Goal: Task Accomplishment & Management: Complete application form

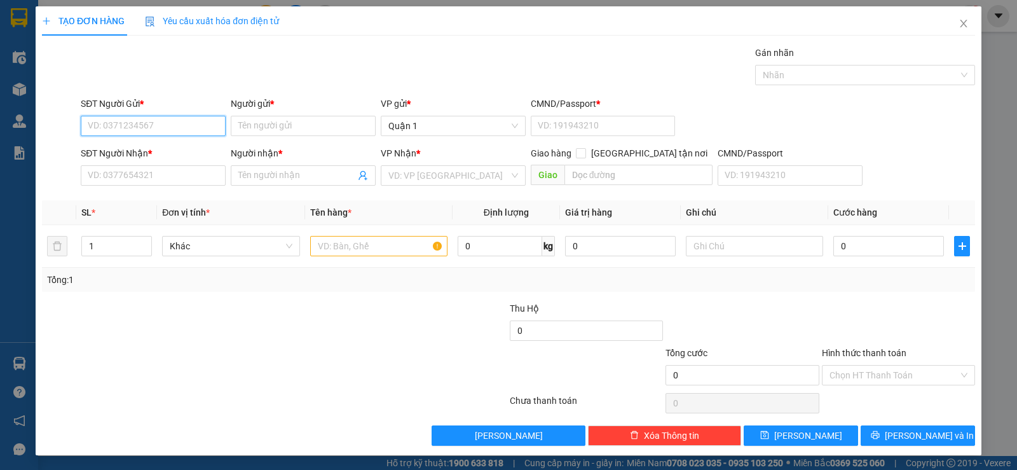
click at [116, 131] on input "SĐT Người Gửi *" at bounding box center [153, 126] width 145 height 20
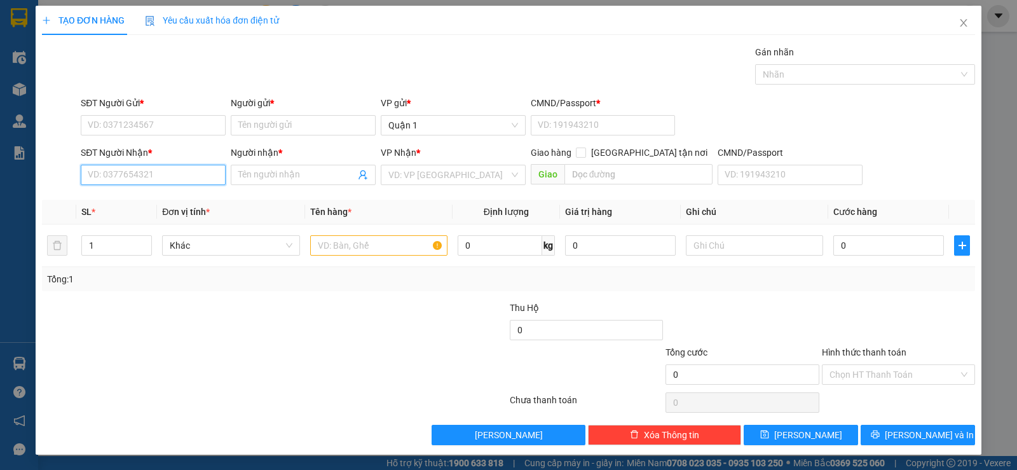
click at [159, 173] on input "SĐT Người Nhận *" at bounding box center [153, 175] width 145 height 20
click at [147, 205] on div "0904130805 - DŨNG" at bounding box center [152, 200] width 128 height 14
type input "0904130805"
type input "DŨNG"
type input "0904130805"
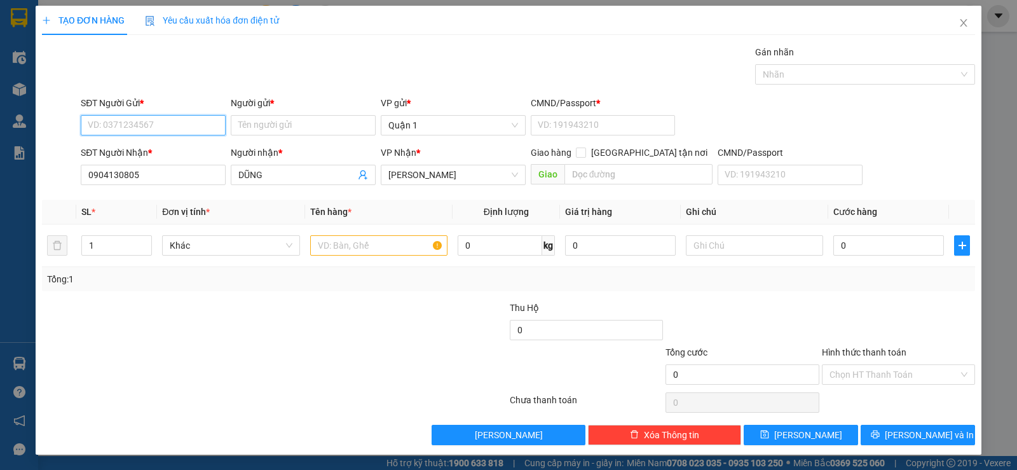
click at [180, 119] on input "SĐT Người Gửi *" at bounding box center [153, 125] width 145 height 20
click at [177, 170] on div "0935669779 - LAN" at bounding box center [152, 171] width 128 height 14
type input "0935669779"
type input "LAN"
type input "1"
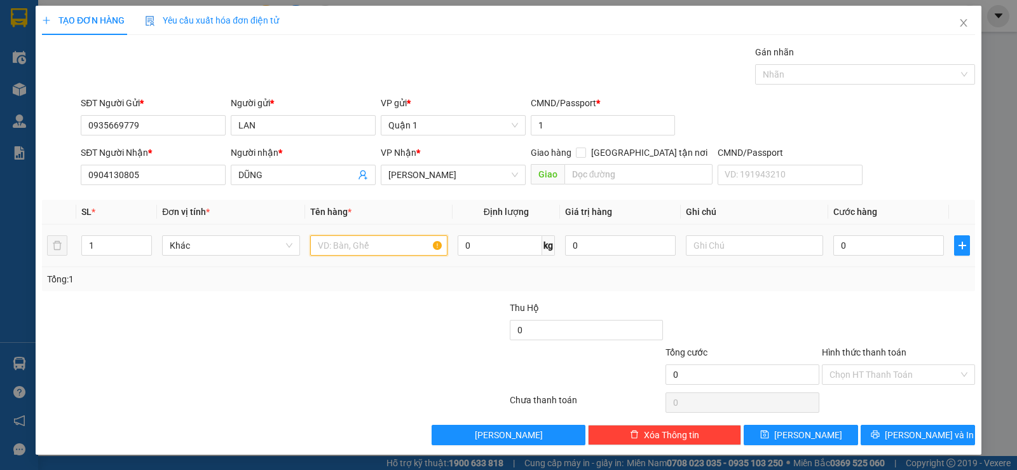
click at [393, 246] on input "text" at bounding box center [378, 245] width 137 height 20
type input "1 KIỆN ĐEN"
click at [868, 247] on input "0" at bounding box center [888, 245] width 111 height 20
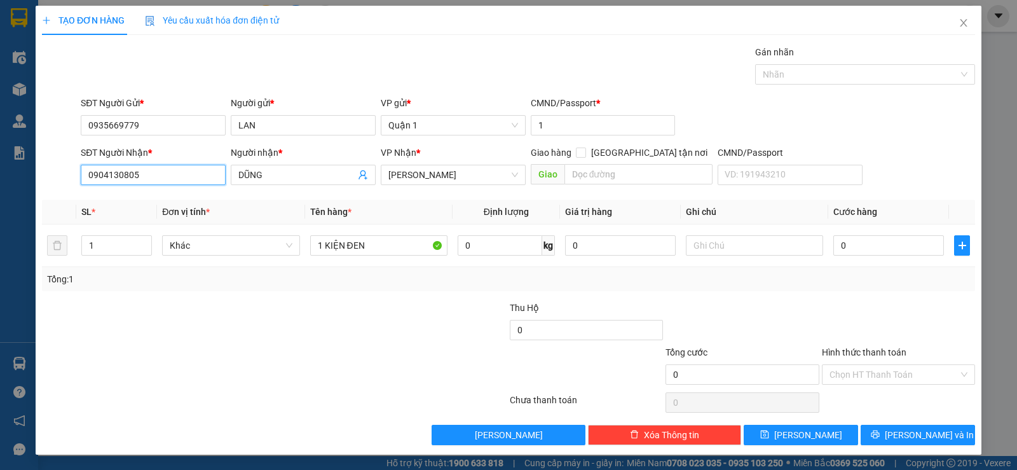
click at [98, 170] on input "0904130805" at bounding box center [153, 175] width 145 height 20
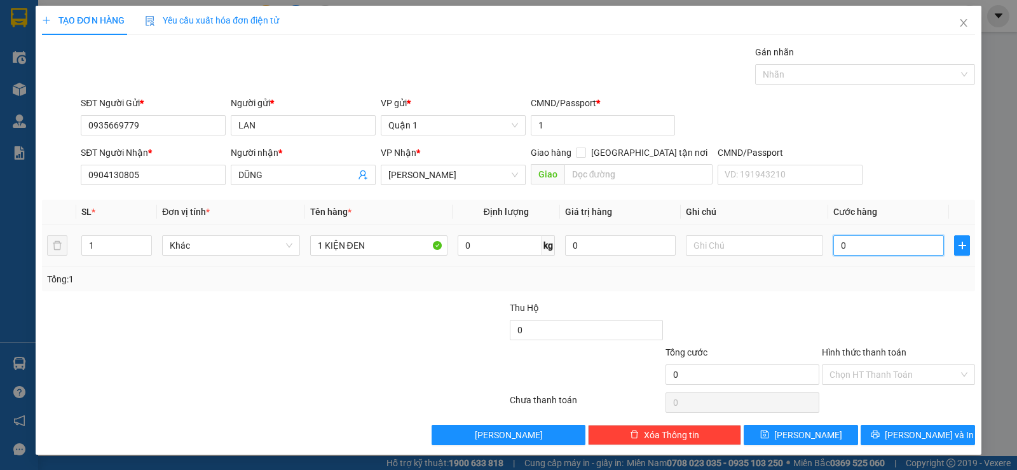
click at [848, 241] on input "0" at bounding box center [888, 245] width 111 height 20
type input "5"
type input "50"
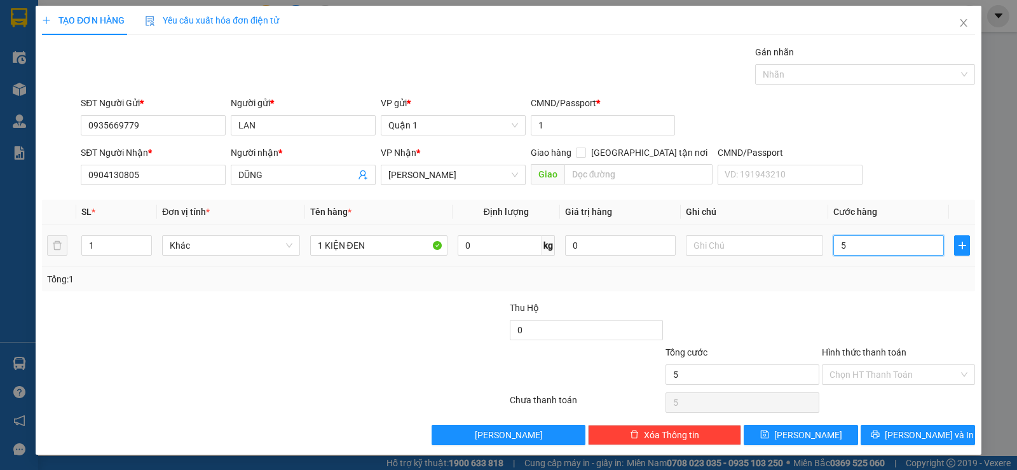
type input "50"
type input "50.000"
click at [804, 304] on div at bounding box center [742, 323] width 156 height 44
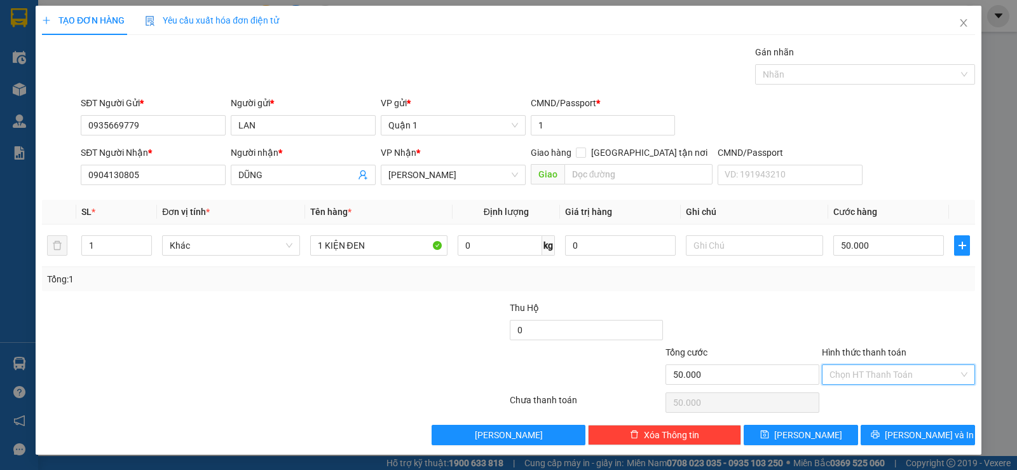
click at [901, 370] on input "Hình thức thanh toán" at bounding box center [893, 374] width 129 height 19
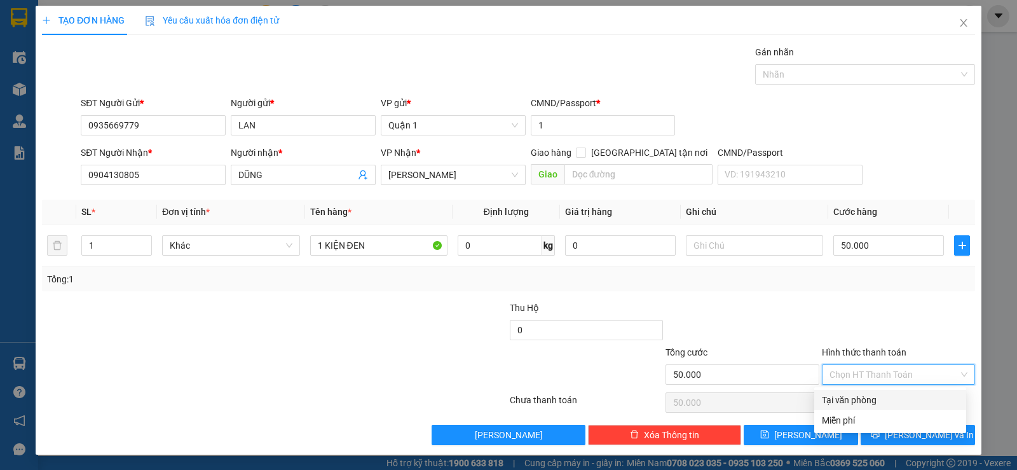
click at [875, 398] on div "Tại văn phòng" at bounding box center [889, 400] width 137 height 14
type input "0"
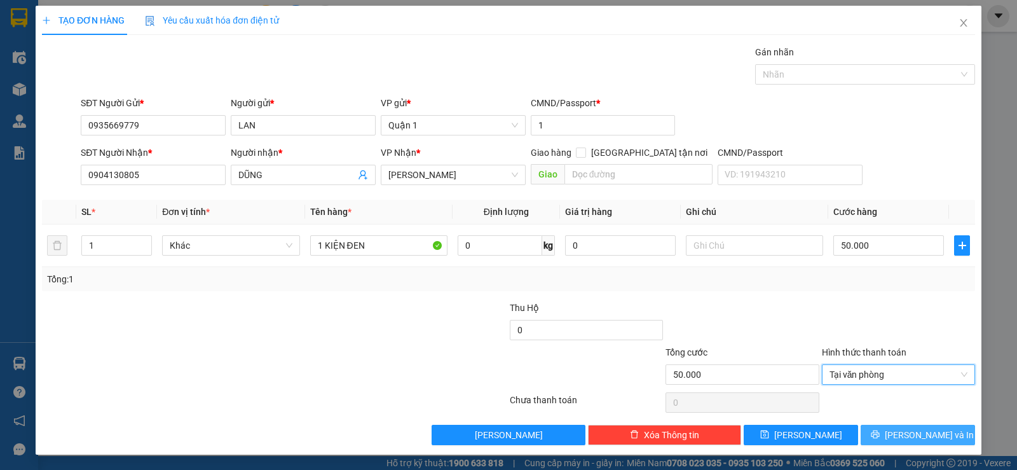
click at [903, 438] on span "Lưu và In" at bounding box center [928, 435] width 89 height 14
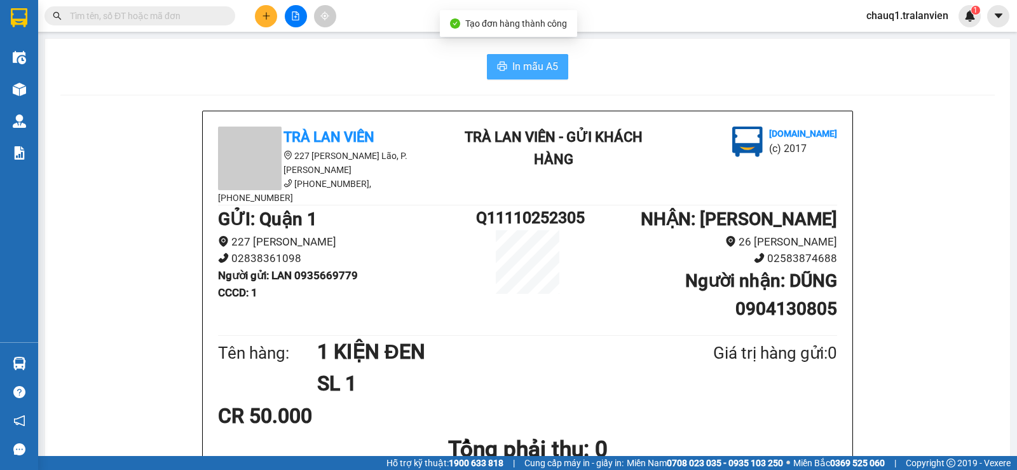
click at [516, 62] on span "In mẫu A5" at bounding box center [535, 66] width 46 height 16
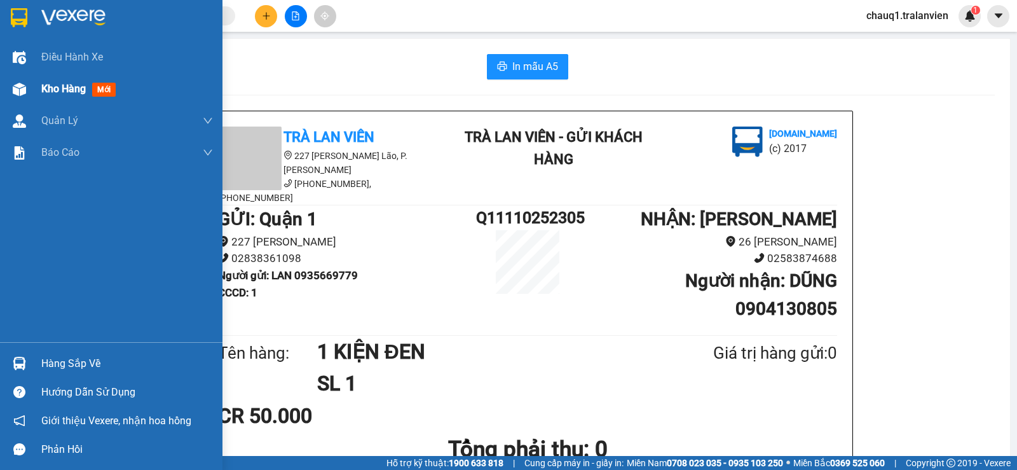
click at [67, 88] on span "Kho hàng" at bounding box center [63, 89] width 44 height 12
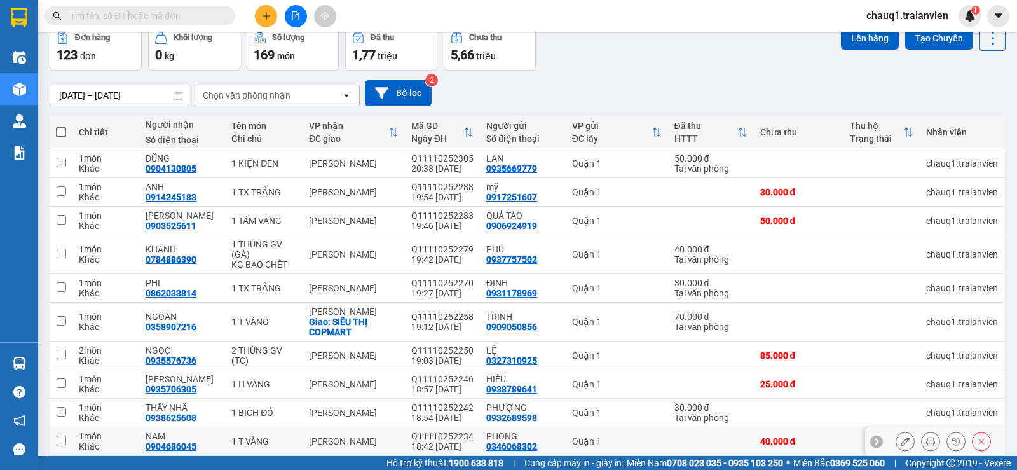
scroll to position [116, 0]
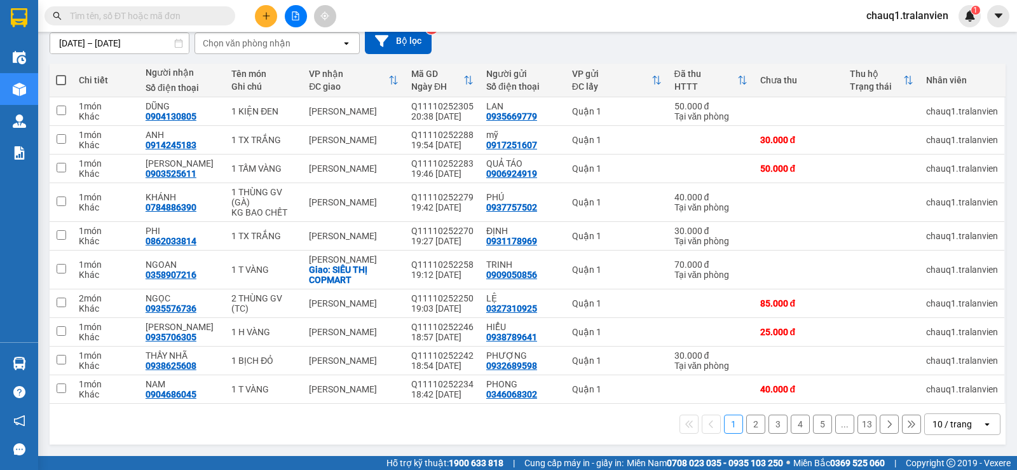
click at [746, 424] on button "2" at bounding box center [755, 423] width 19 height 19
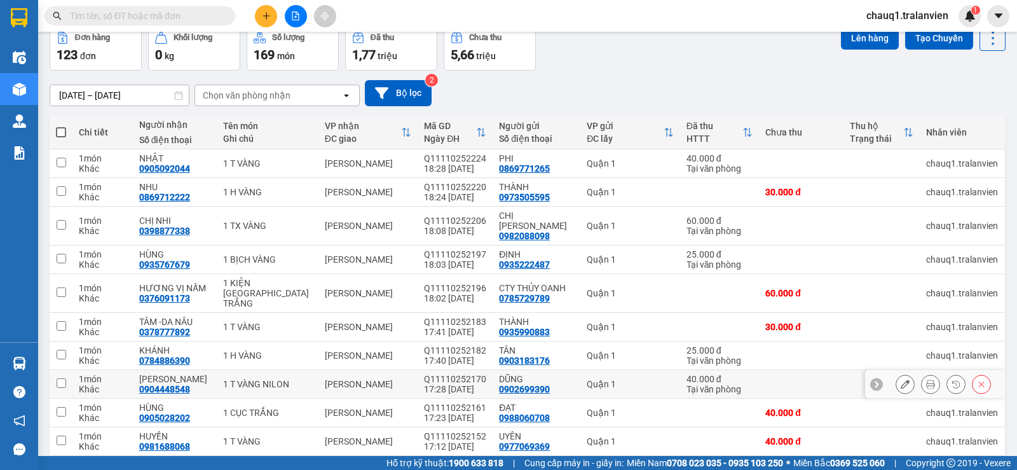
scroll to position [95, 0]
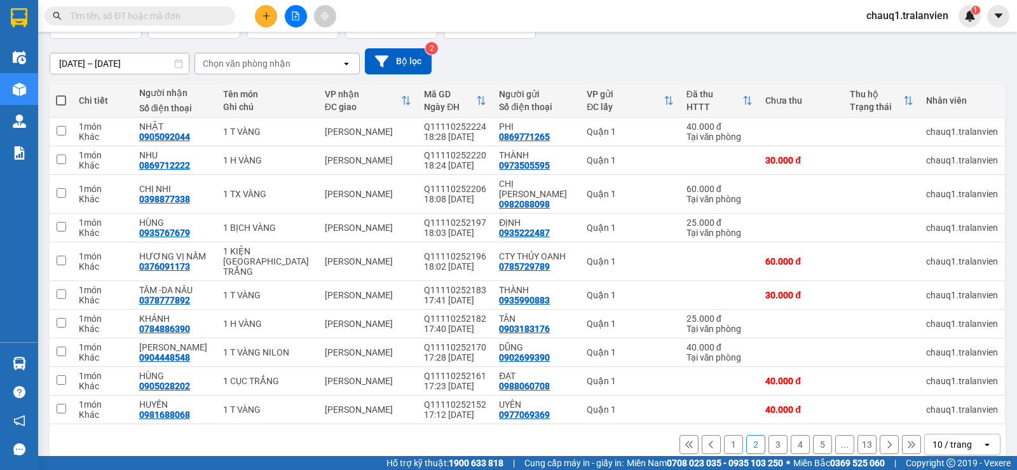
click at [768, 435] on button "3" at bounding box center [777, 444] width 19 height 19
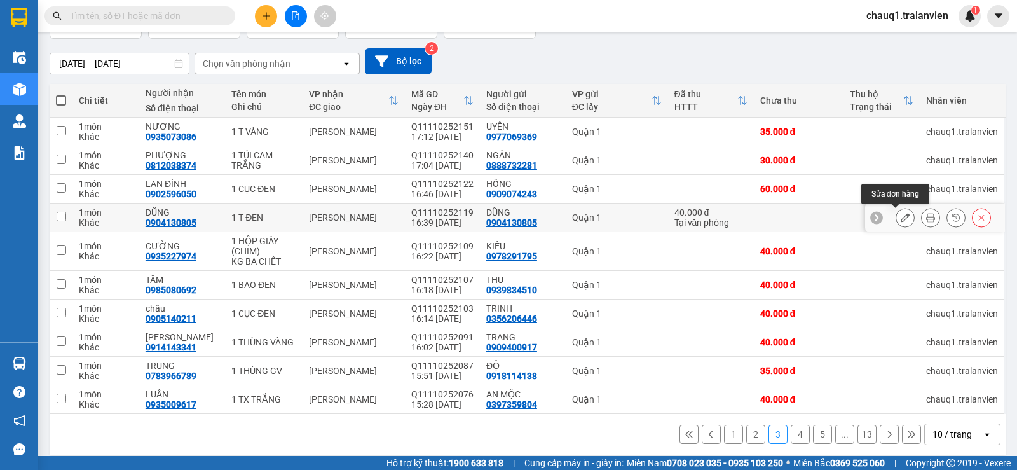
click at [900, 219] on icon at bounding box center [904, 217] width 9 height 9
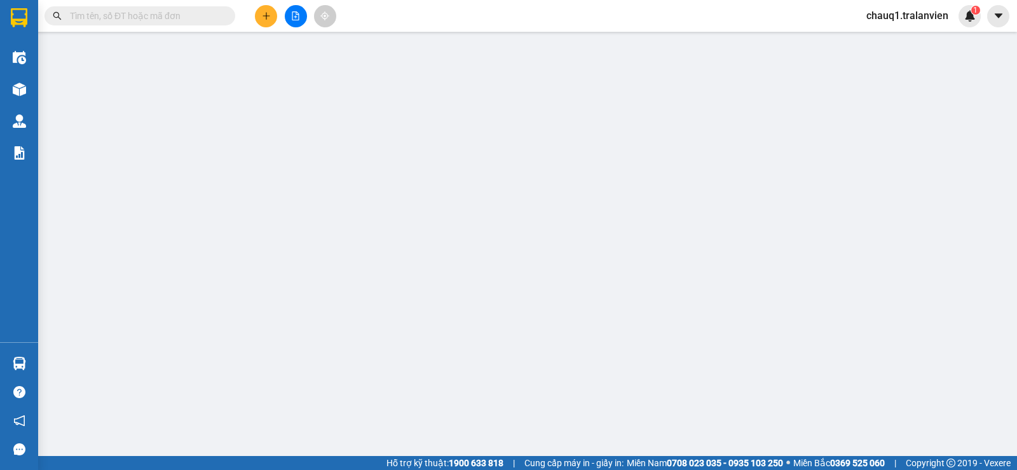
type input "0904130805"
type input "DŨNG"
type input "1"
type input "0904130805"
type input "DŨNG"
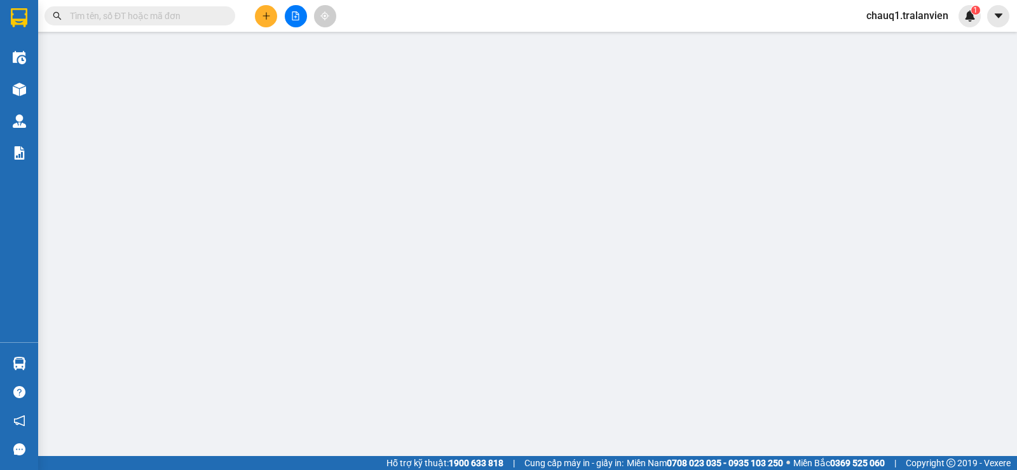
type input "40.000"
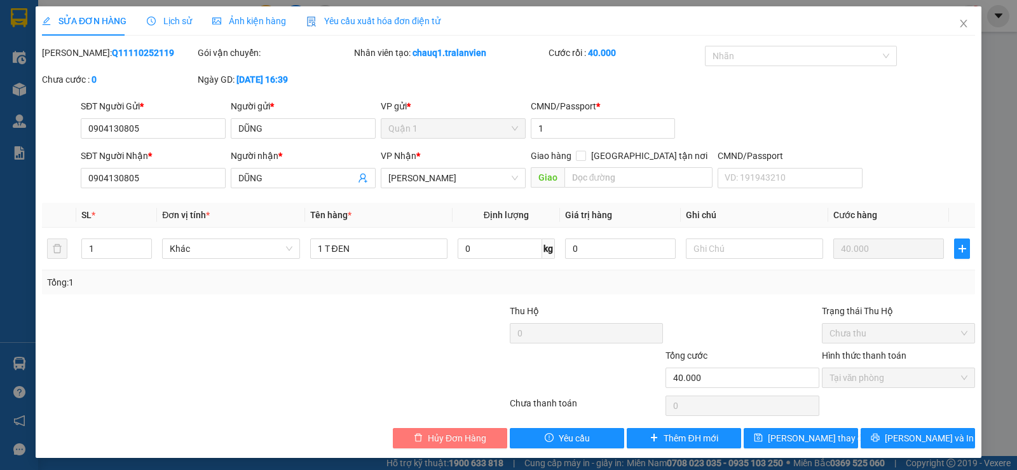
click at [463, 431] on span "Hủy Đơn Hàng" at bounding box center [457, 438] width 58 height 14
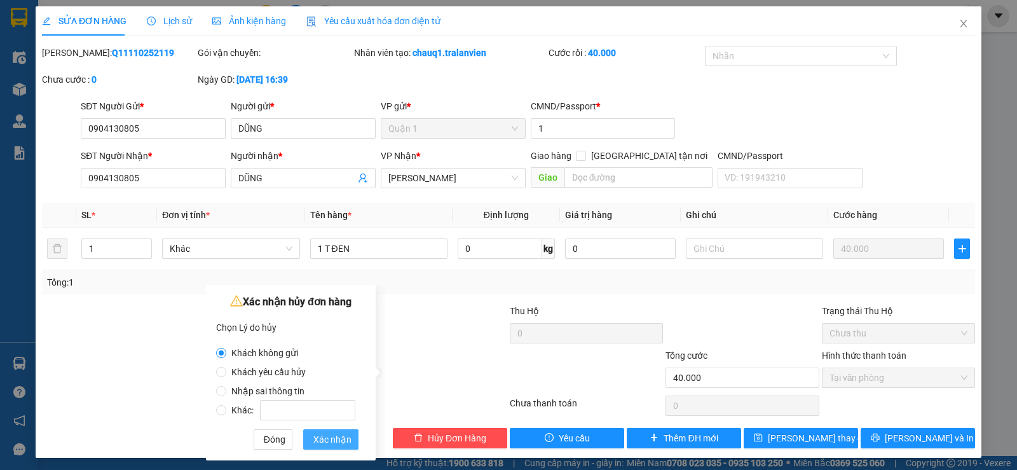
click at [341, 436] on span "Xác nhận" at bounding box center [332, 439] width 38 height 14
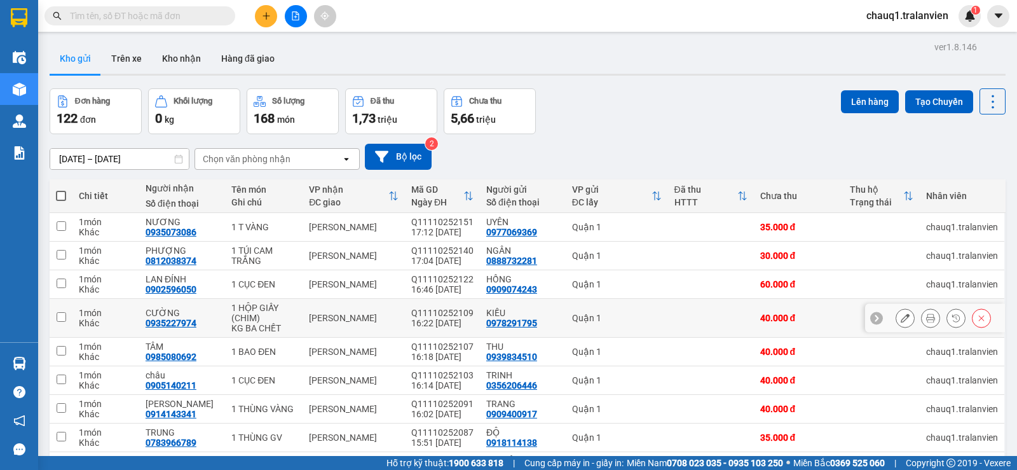
scroll to position [64, 0]
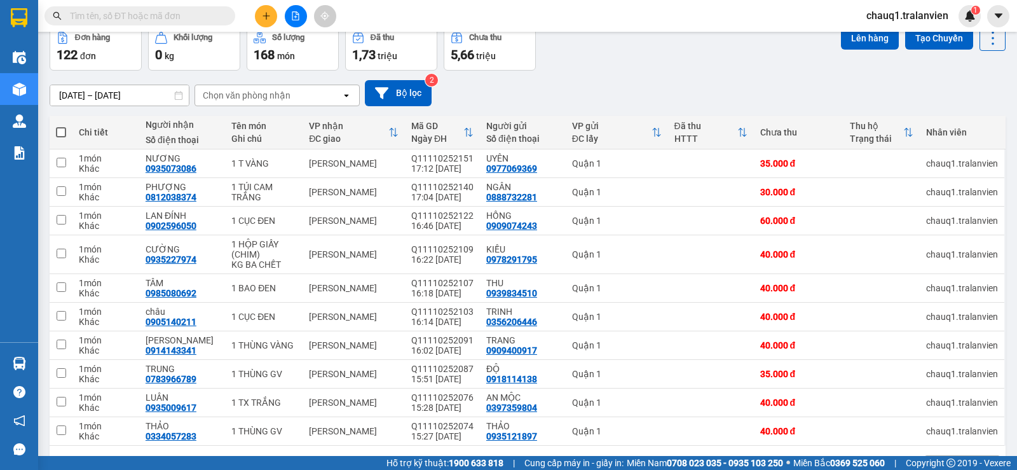
click at [265, 17] on icon "plus" at bounding box center [266, 15] width 9 height 9
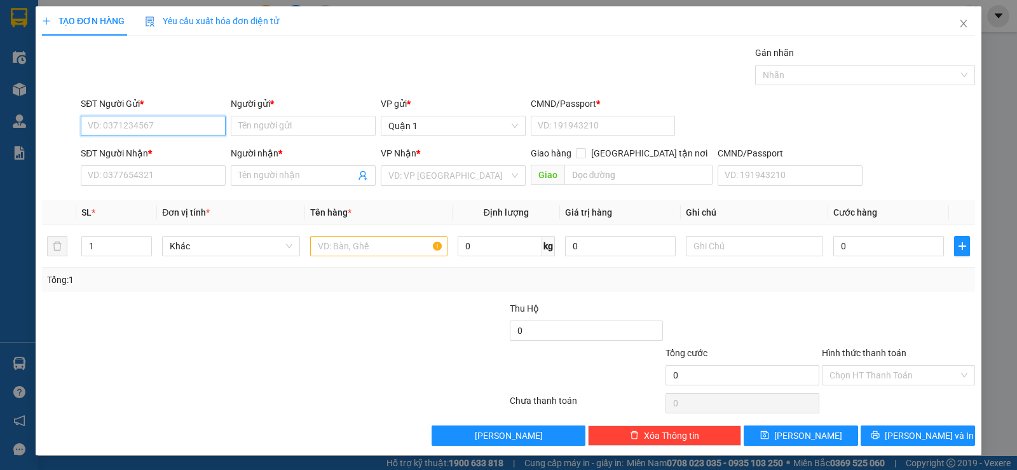
click at [169, 128] on input "SĐT Người Gửi *" at bounding box center [153, 126] width 145 height 20
type input "0903939849"
click at [307, 133] on input "Người gửi *" at bounding box center [303, 126] width 145 height 20
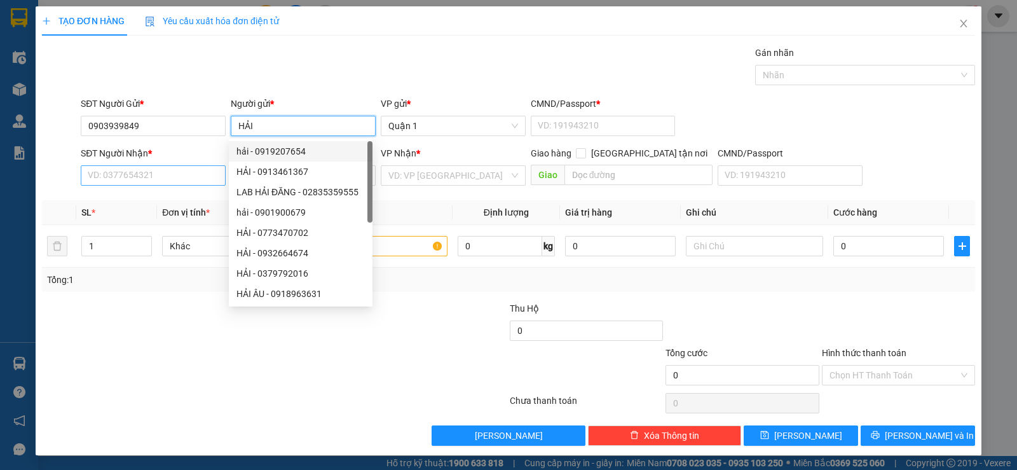
type input "HẢI"
click at [171, 166] on input "SĐT Người Nhận *" at bounding box center [153, 175] width 145 height 20
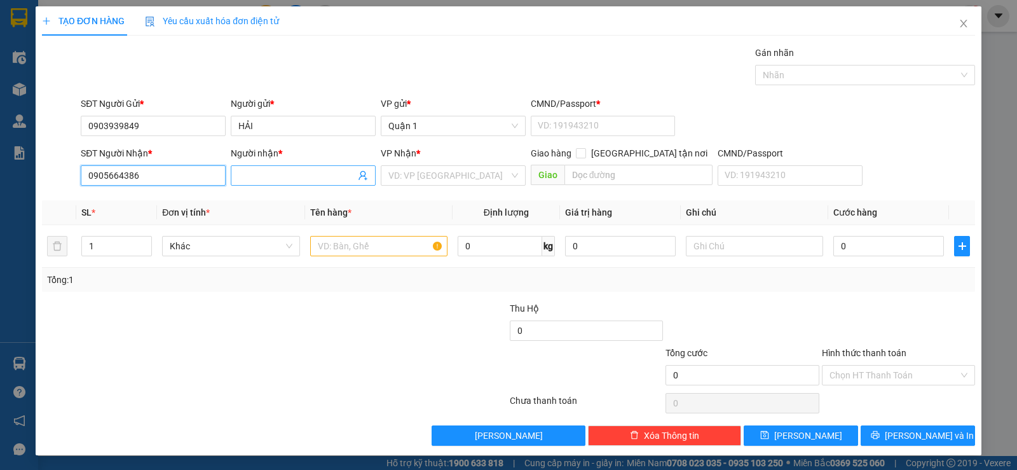
type input "0905664386"
click at [304, 183] on span at bounding box center [303, 175] width 145 height 20
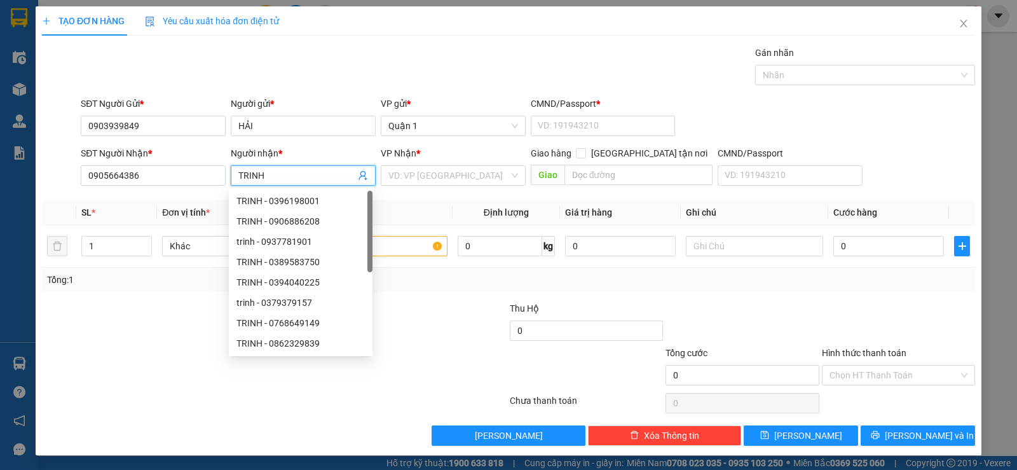
type input "TRINH"
click at [323, 67] on div "Gán nhãn Nhãn" at bounding box center [527, 68] width 899 height 44
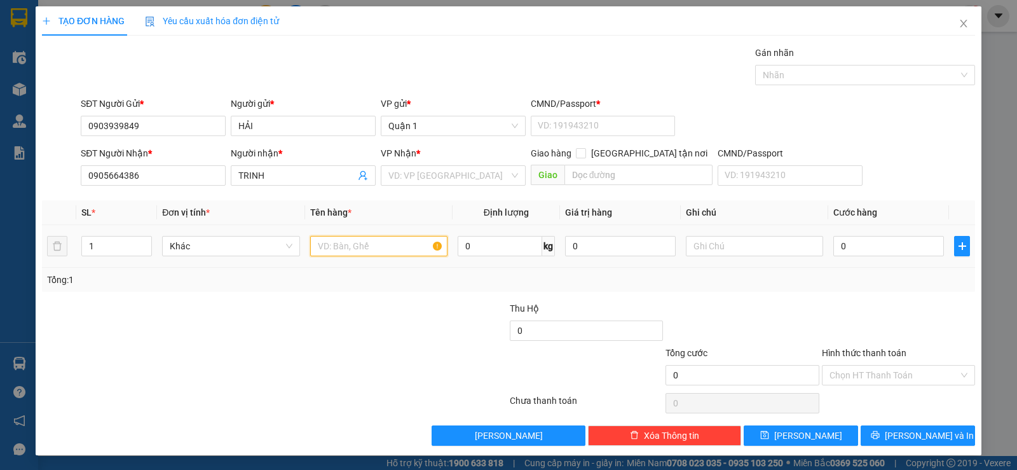
click at [362, 245] on input "text" at bounding box center [378, 246] width 137 height 20
type input "1 PHONG BÌ"
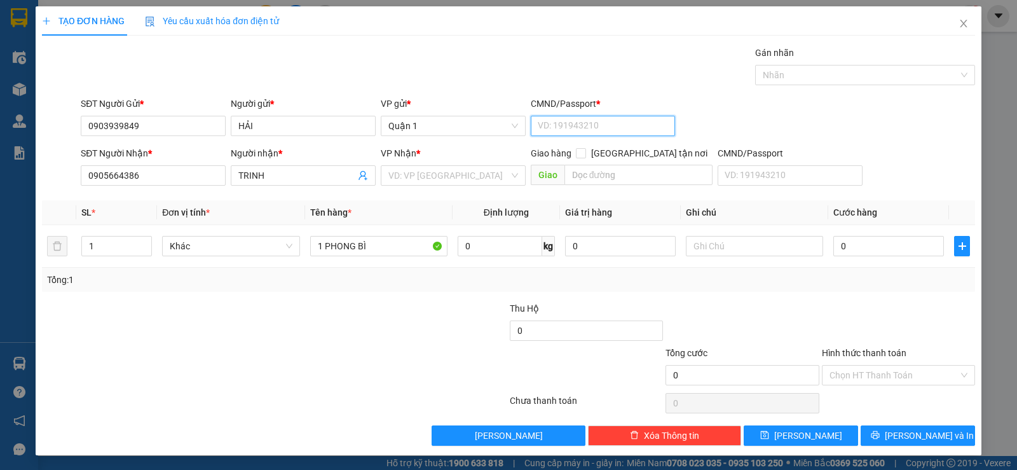
click at [557, 121] on input "CMND/Passport *" at bounding box center [603, 126] width 145 height 20
type input "1"
click at [787, 138] on div "SĐT Người Gửi * 0903939849 Người gửi * HẢI VP gửi * Quận 1 CMND/Passport * 1" at bounding box center [527, 119] width 899 height 44
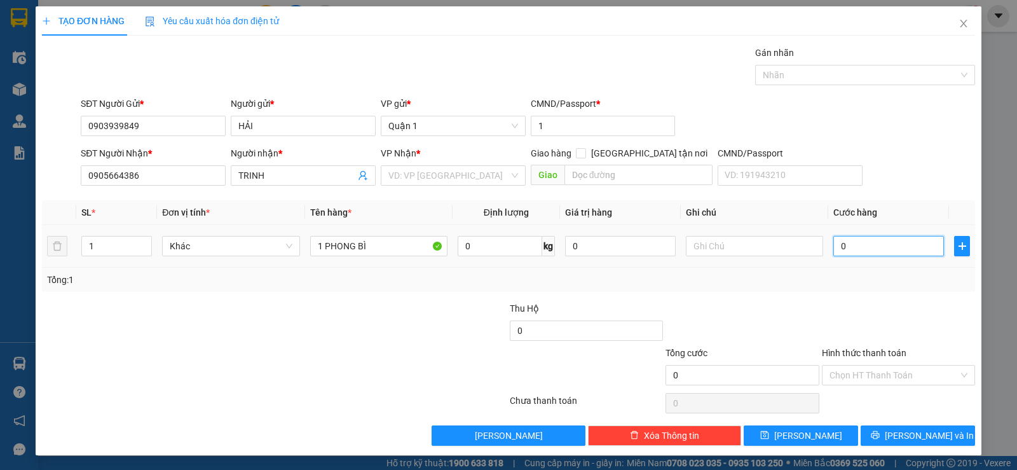
click at [868, 250] on input "0" at bounding box center [888, 246] width 111 height 20
type input "02"
type input "2"
type input "025"
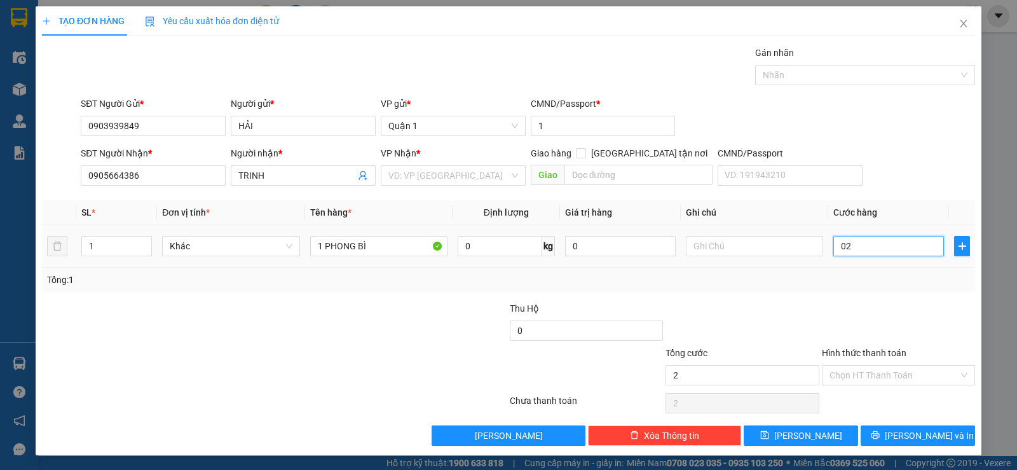
type input "25"
type input "25.000"
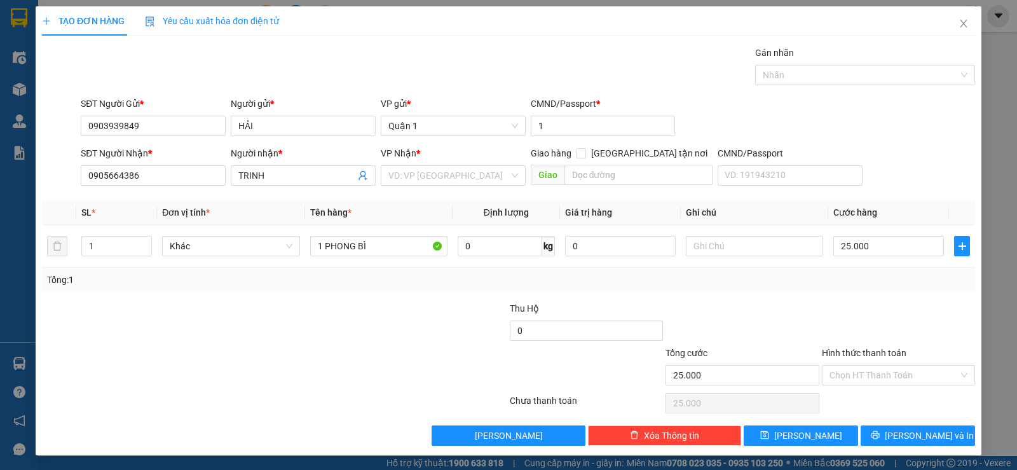
click at [810, 293] on div "Transit Pickup Surcharge Ids Transit Deliver Surcharge Ids Transit Deliver Surc…" at bounding box center [508, 246] width 933 height 400
click at [426, 180] on input "search" at bounding box center [448, 175] width 121 height 19
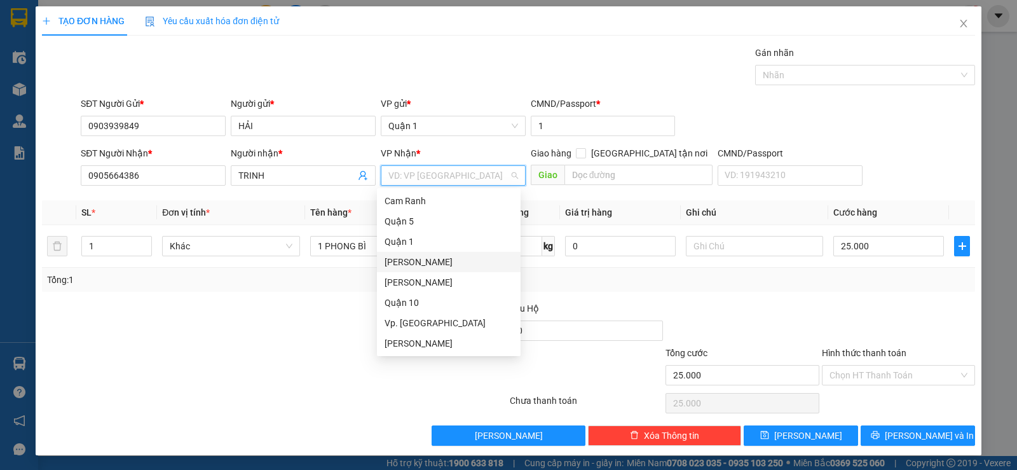
click at [433, 267] on div "[PERSON_NAME]" at bounding box center [448, 262] width 128 height 14
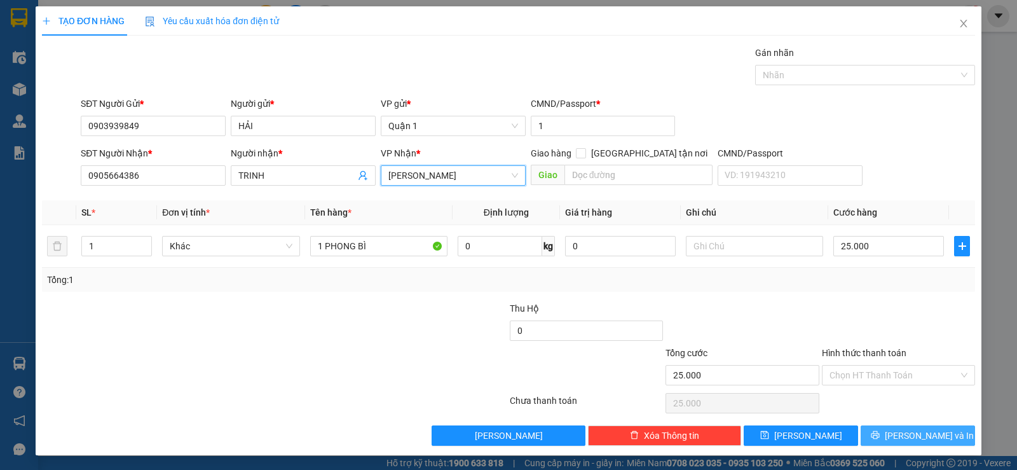
click at [866, 428] on button "Lưu và In" at bounding box center [917, 435] width 114 height 20
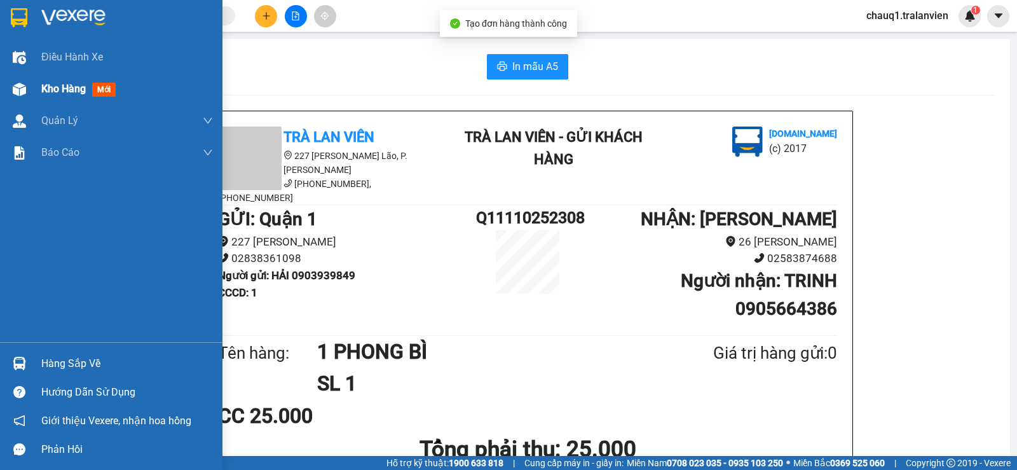
click at [53, 88] on span "Kho hàng" at bounding box center [63, 89] width 44 height 12
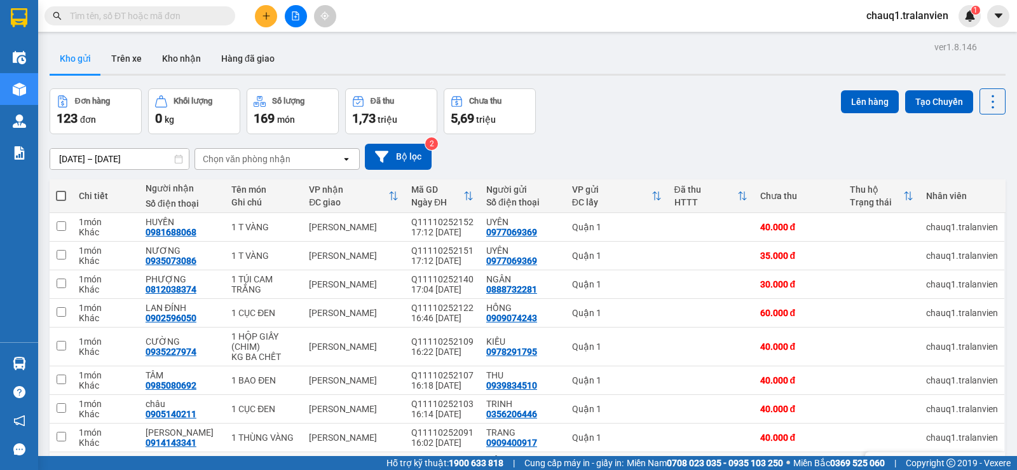
scroll to position [105, 0]
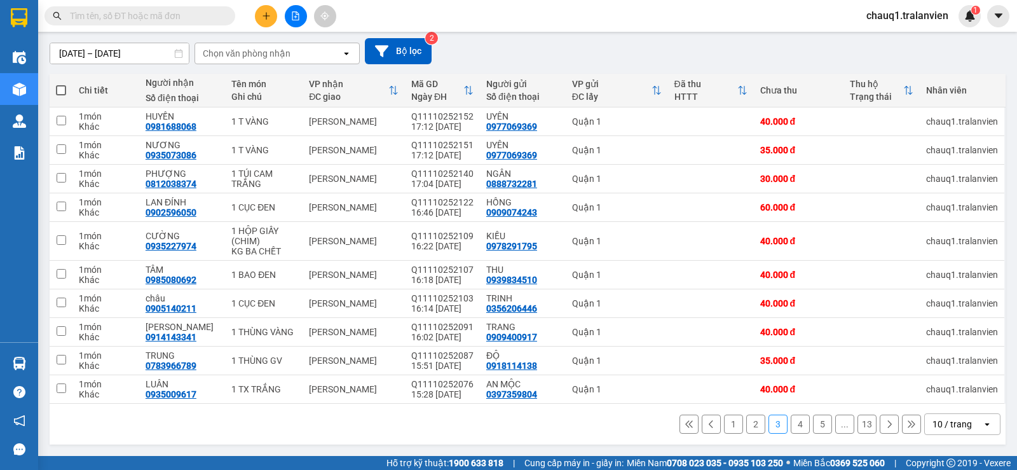
click at [706, 421] on icon at bounding box center [710, 423] width 9 height 9
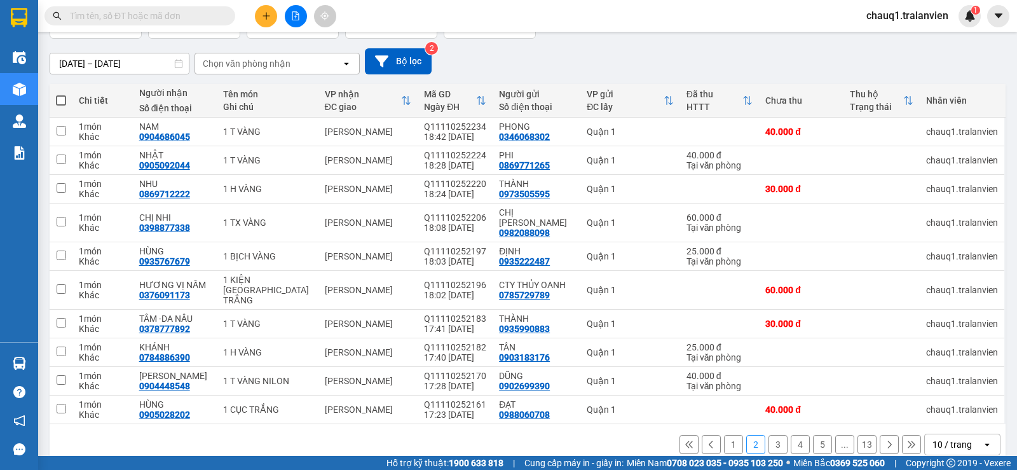
click at [724, 435] on button "1" at bounding box center [733, 444] width 19 height 19
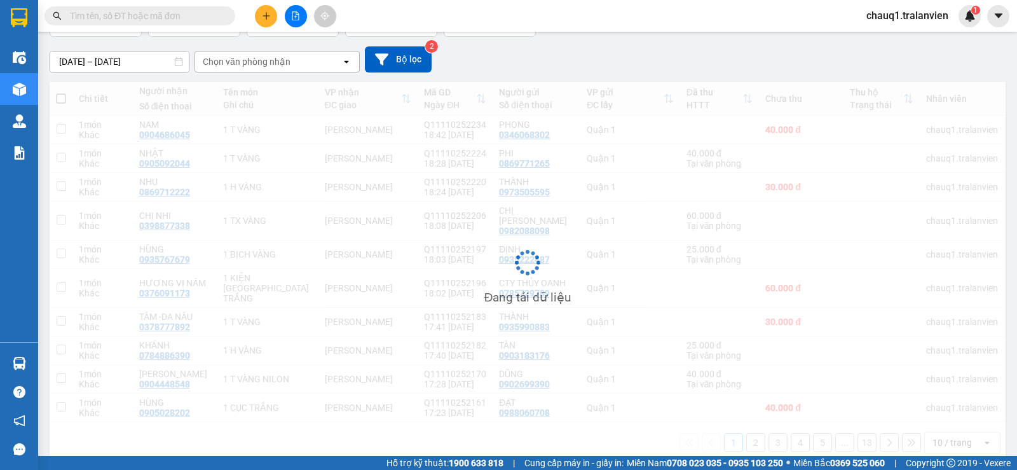
scroll to position [95, 0]
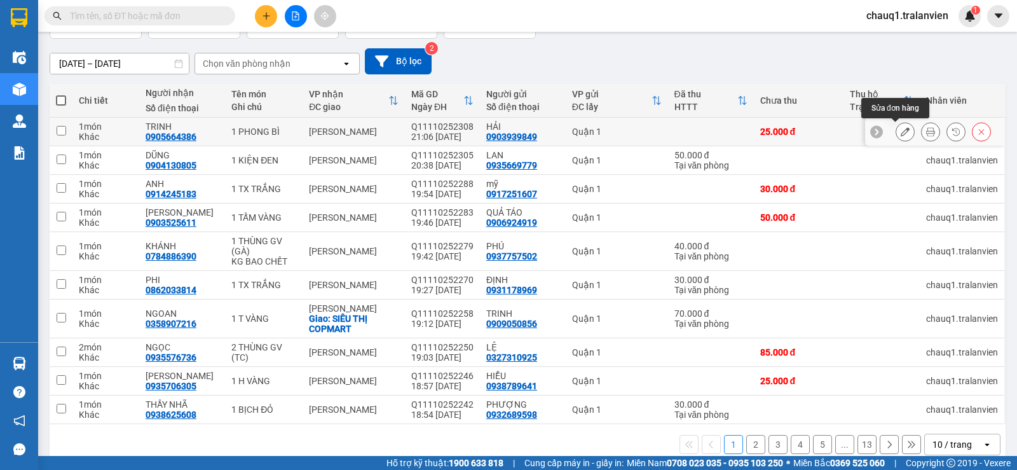
click at [900, 132] on icon at bounding box center [904, 131] width 9 height 9
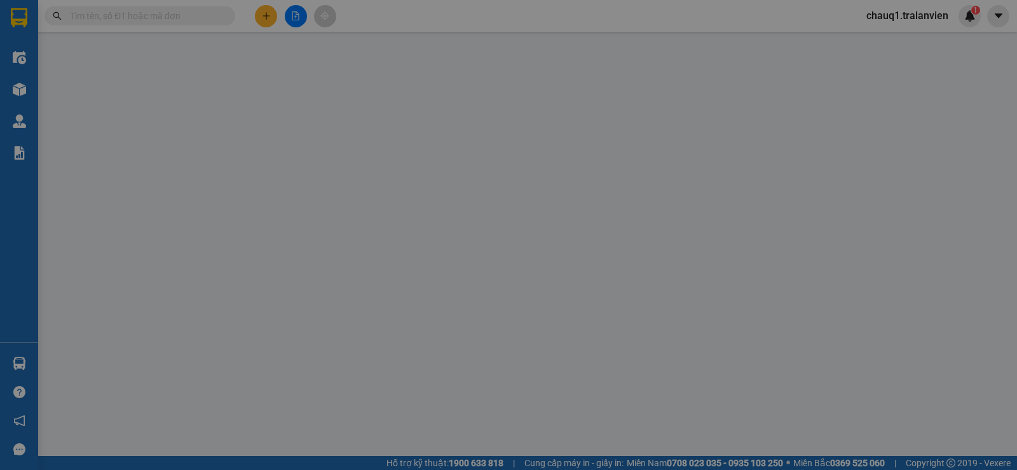
type input "0903939849"
type input "HẢI"
type input "1"
type input "0905664386"
type input "TRINH"
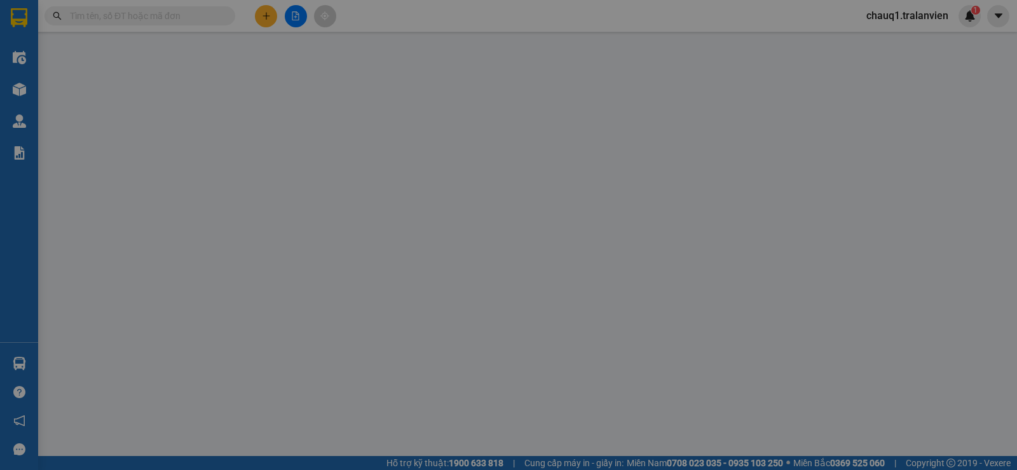
type input "25.000"
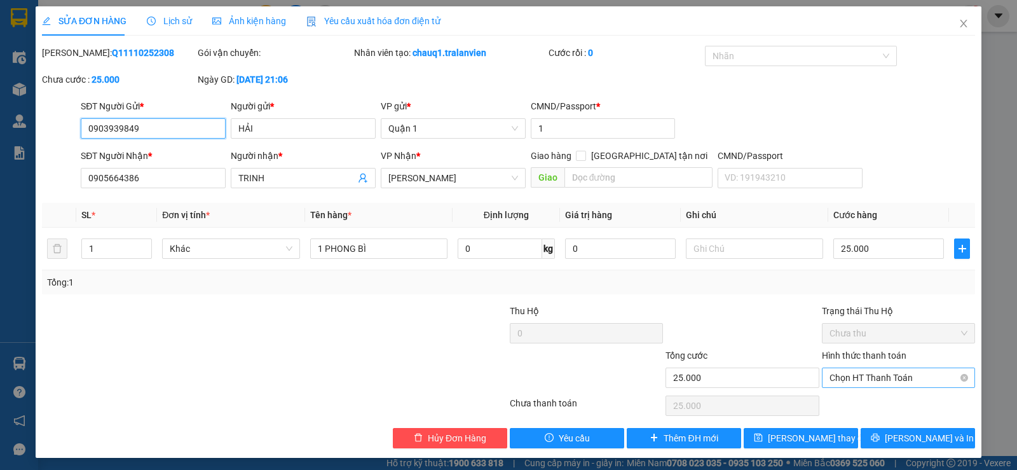
click at [905, 381] on span "Chọn HT Thanh Toán" at bounding box center [898, 377] width 138 height 19
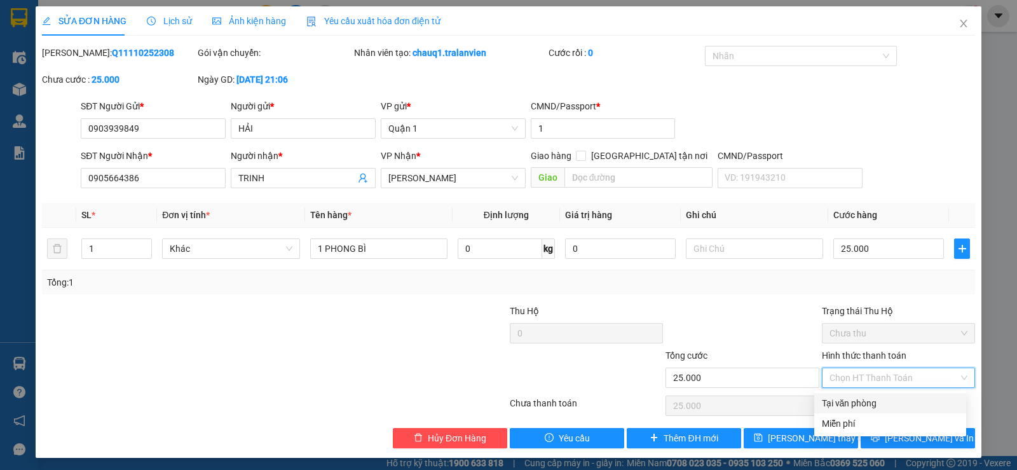
click at [878, 400] on div "Tại văn phòng" at bounding box center [889, 403] width 137 height 14
type input "0"
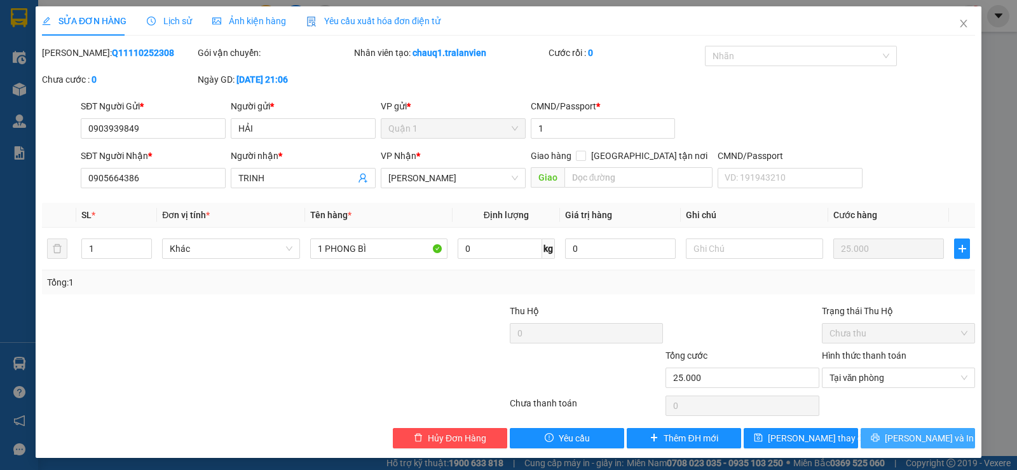
click at [879, 438] on icon "printer" at bounding box center [874, 437] width 9 height 9
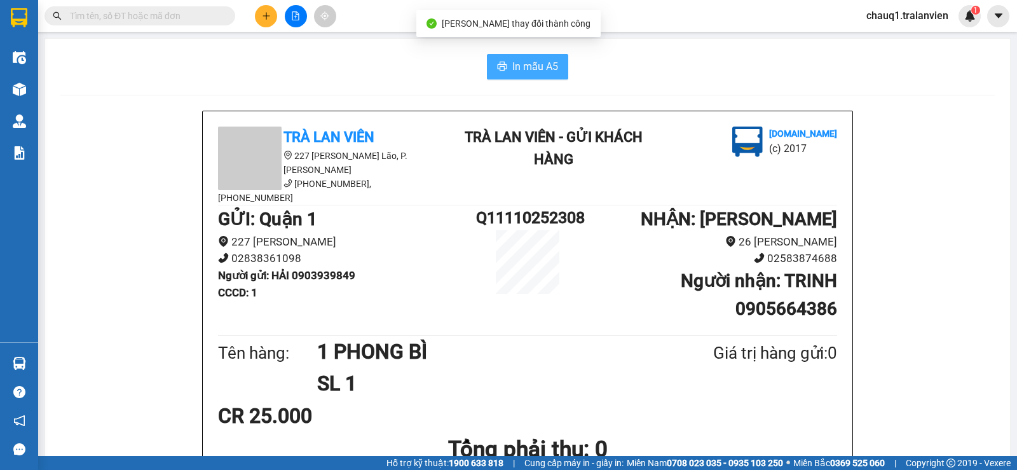
click at [512, 73] on span "In mẫu A5" at bounding box center [535, 66] width 46 height 16
